Goal: Information Seeking & Learning: Learn about a topic

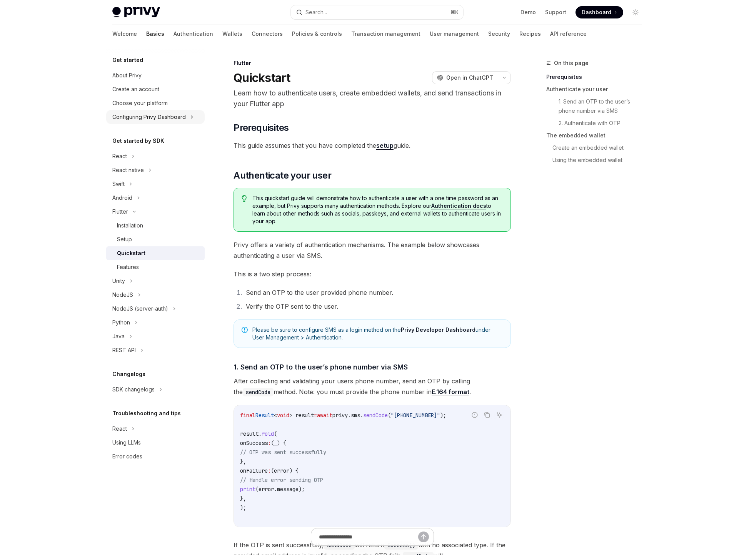
click at [181, 119] on div "Configuring Privy Dashboard" at bounding box center [149, 116] width 74 height 9
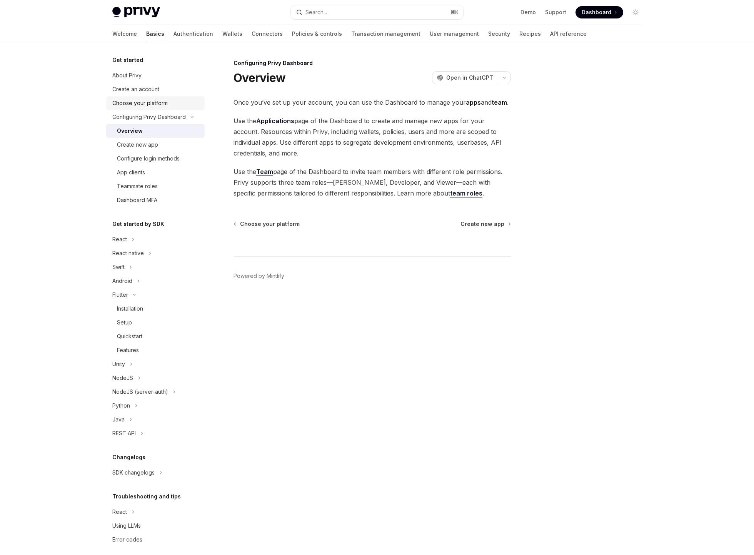
click at [161, 106] on div "Choose your platform" at bounding box center [139, 103] width 55 height 9
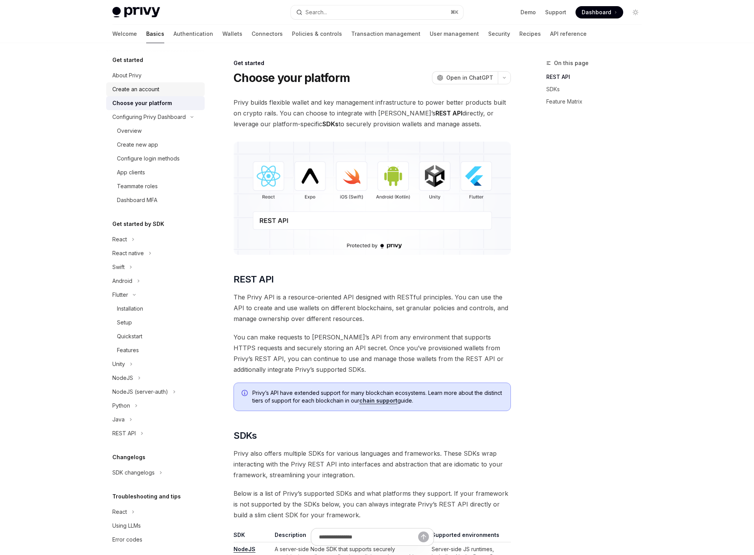
click at [151, 90] on div "Create an account" at bounding box center [135, 89] width 47 height 9
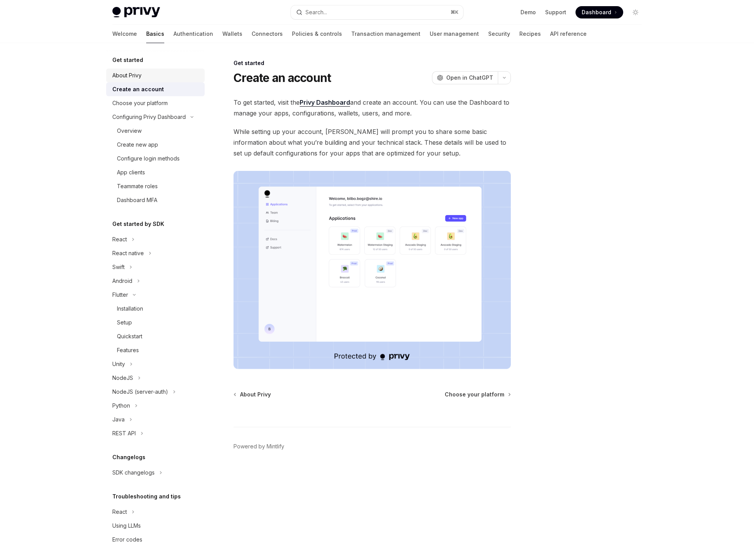
click at [151, 74] on div "About Privy" at bounding box center [156, 75] width 88 height 9
type textarea "*"
